Goal: Information Seeking & Learning: Learn about a topic

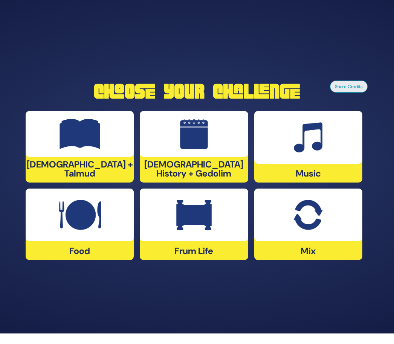
scroll to position [25, 0]
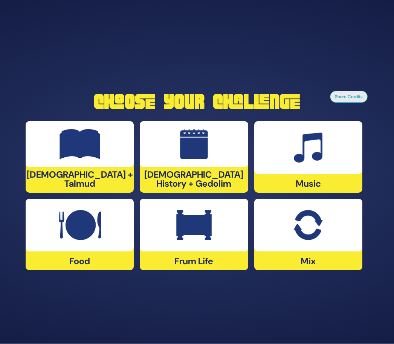
click at [56, 227] on div at bounding box center [80, 225] width 108 height 53
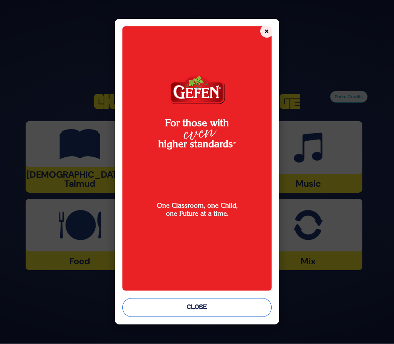
click at [195, 317] on button "Close" at bounding box center [196, 308] width 149 height 19
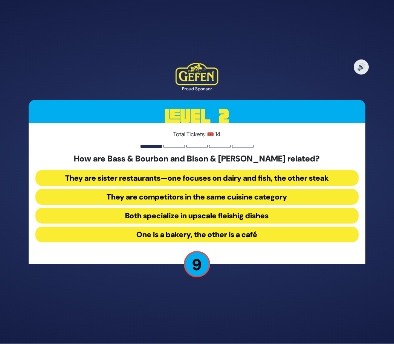
click at [87, 171] on button "They are sister restaurants—one focuses on dairy and fish, the other steak" at bounding box center [196, 179] width 323 height 16
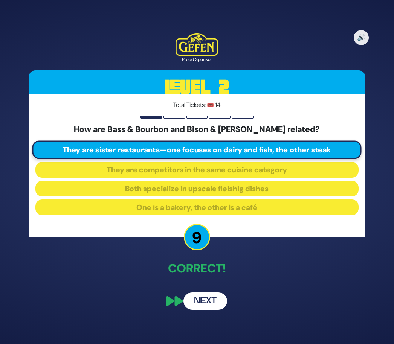
click at [207, 293] on button "Next" at bounding box center [205, 301] width 44 height 17
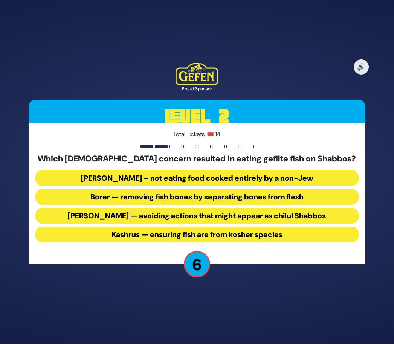
click at [82, 189] on button "Borer — removing fish bones by separating bones from flesh" at bounding box center [196, 197] width 323 height 16
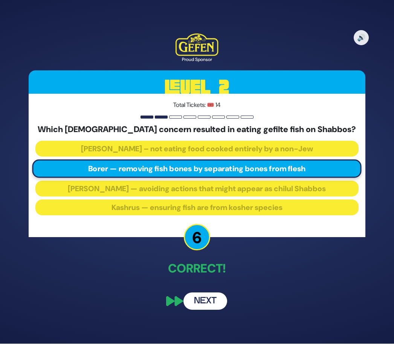
click at [201, 294] on button "Next" at bounding box center [205, 301] width 44 height 17
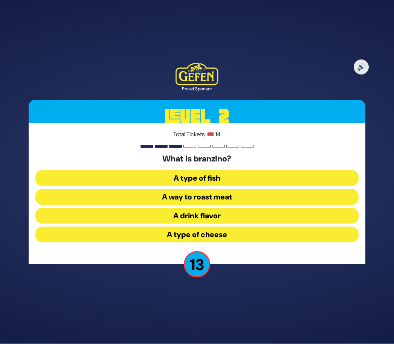
click at [163, 171] on button "A type of fish" at bounding box center [196, 179] width 323 height 16
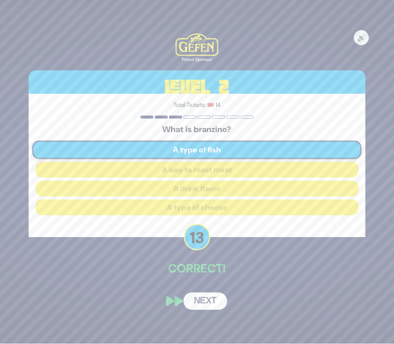
click at [198, 293] on button "Next" at bounding box center [205, 301] width 44 height 17
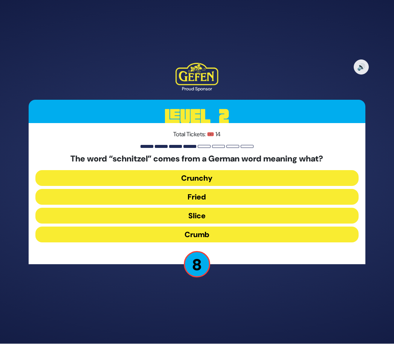
click at [144, 189] on button "Fried" at bounding box center [196, 197] width 323 height 16
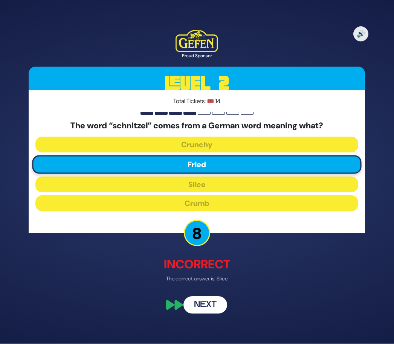
click at [190, 297] on button "Next" at bounding box center [205, 305] width 44 height 17
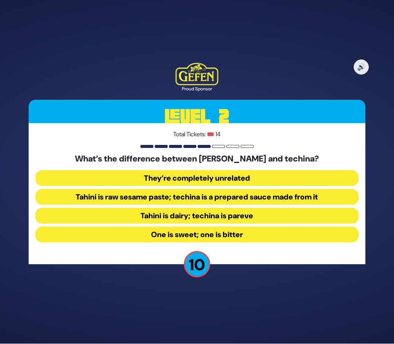
click at [123, 189] on button "Tahini is raw sesame paste; techina is a prepared sauce made from it" at bounding box center [196, 197] width 323 height 16
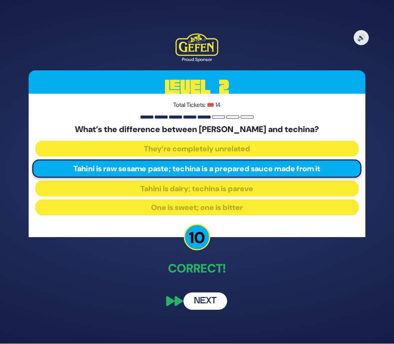
click at [193, 293] on button "Next" at bounding box center [205, 301] width 44 height 17
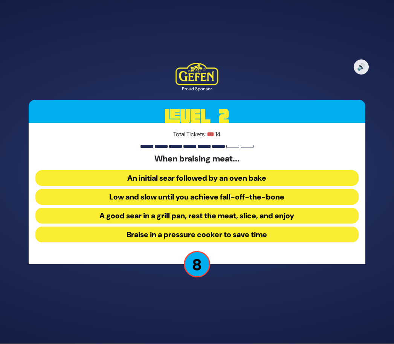
click at [120, 171] on button "An initial sear followed by an oven bake" at bounding box center [196, 179] width 323 height 16
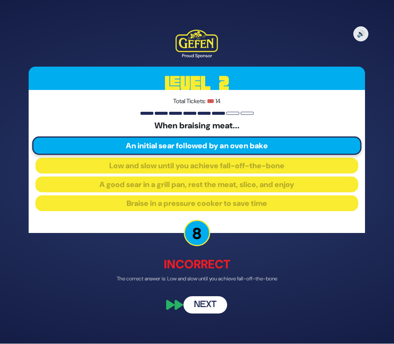
click at [197, 297] on button "Next" at bounding box center [205, 305] width 44 height 17
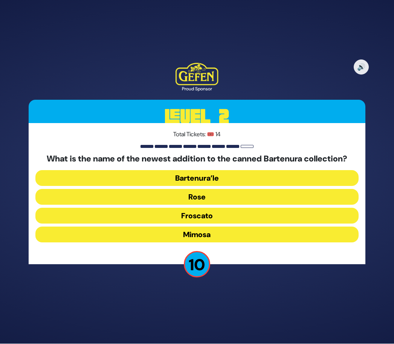
click at [271, 171] on button "Bartenura’le" at bounding box center [196, 179] width 323 height 16
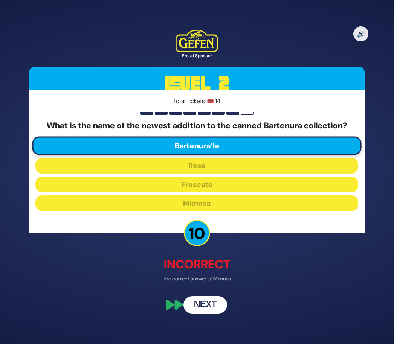
click at [205, 297] on button "Next" at bounding box center [205, 305] width 44 height 17
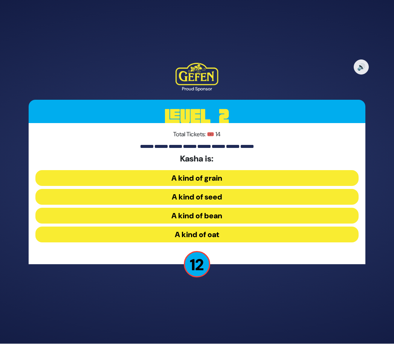
click at [189, 171] on button "A kind of grain" at bounding box center [196, 179] width 323 height 16
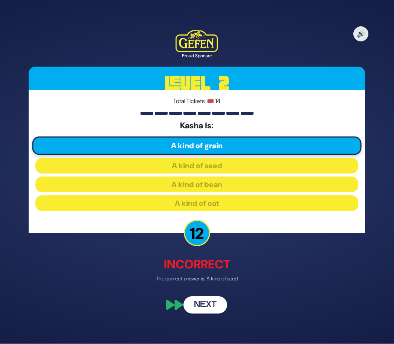
click at [210, 280] on div "🔊 Proud Sponsor Level 2 Total Tickets: 🎟️ 14 Kasha is: A kind of grain A kind o…" at bounding box center [197, 172] width 354 height 302
click at [204, 297] on button "Next" at bounding box center [205, 305] width 44 height 17
